Goal: Obtain resource: Download file/media

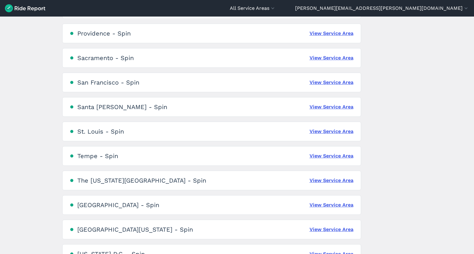
scroll to position [505, 0]
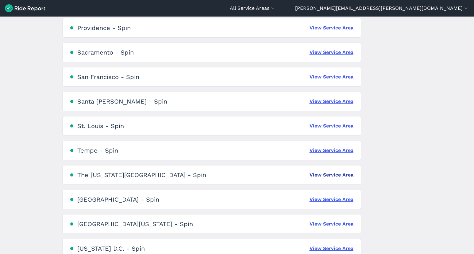
click at [324, 175] on link "View Service Area" at bounding box center [331, 174] width 44 height 7
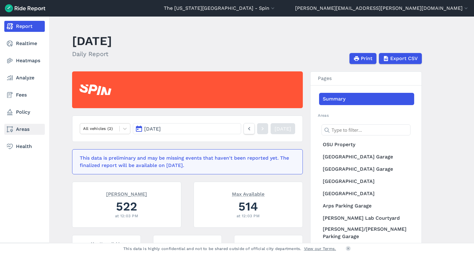
click at [11, 128] on icon at bounding box center [9, 129] width 7 height 7
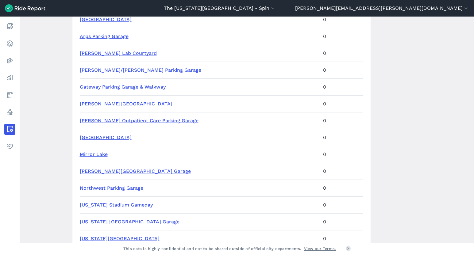
scroll to position [157, 0]
click at [117, 205] on link "[US_STATE] Stadium Gameday" at bounding box center [116, 205] width 73 height 6
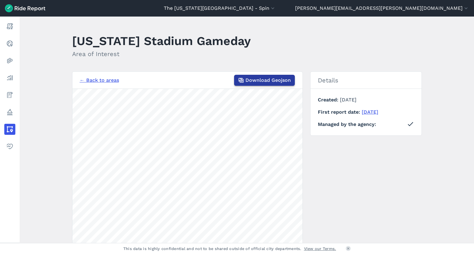
click at [264, 85] on button "Download Geojson" at bounding box center [264, 80] width 61 height 11
